Goal: Task Accomplishment & Management: Use online tool/utility

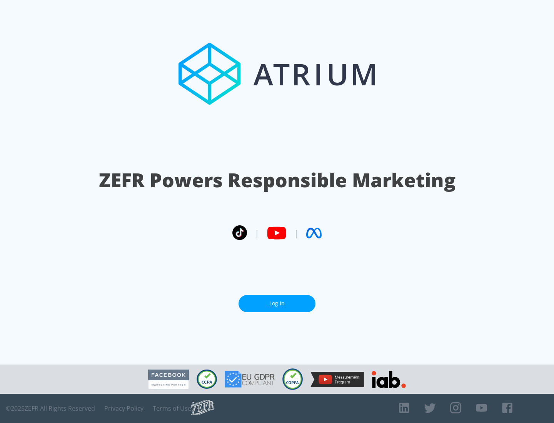
click at [277, 304] on link "Log In" at bounding box center [277, 303] width 77 height 17
